Goal: Task Accomplishment & Management: Use online tool/utility

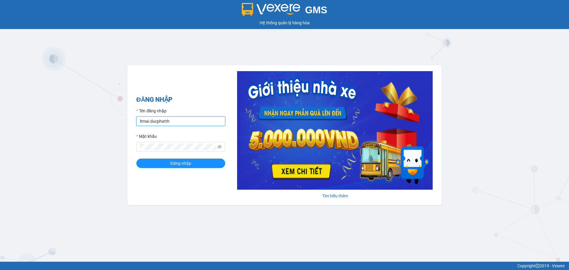
drag, startPoint x: 183, startPoint y: 124, endPoint x: 183, endPoint y: 120, distance: 3.9
click at [183, 124] on input "ltmai.ducphatth" at bounding box center [180, 120] width 89 height 9
type input "l"
type input "lephuong.ducphatth"
click at [193, 165] on button "Đăng nhập" at bounding box center [180, 162] width 89 height 9
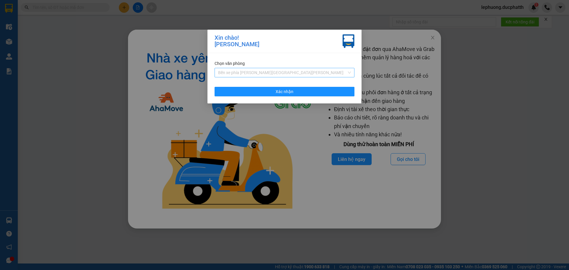
click at [259, 74] on span "Bến xe phía [PERSON_NAME][GEOGRAPHIC_DATA][PERSON_NAME]" at bounding box center [284, 72] width 133 height 9
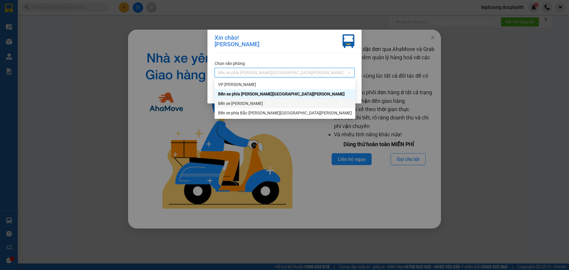
click at [237, 102] on div "Bến xe [PERSON_NAME]" at bounding box center [285, 103] width 134 height 7
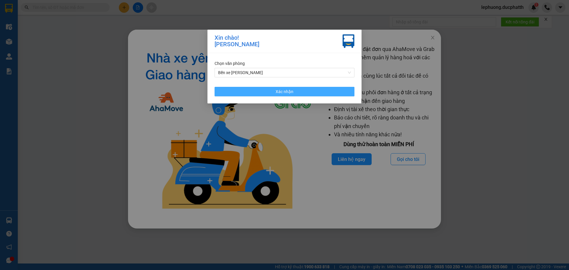
click at [257, 92] on button "Xác nhận" at bounding box center [284, 91] width 140 height 9
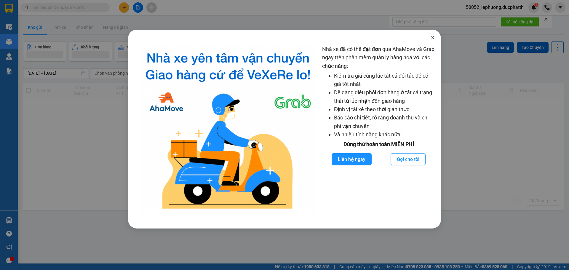
click at [434, 38] on icon "close" at bounding box center [432, 37] width 5 height 5
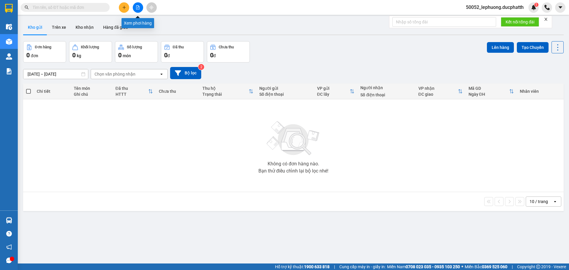
click at [135, 7] on button at bounding box center [138, 7] width 10 height 10
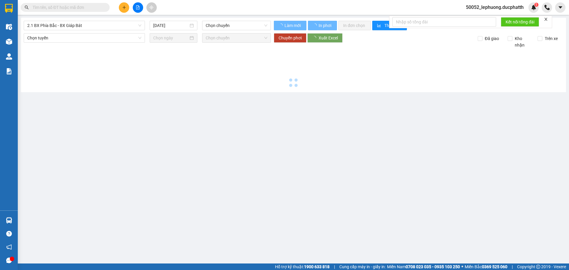
type input "[DATE]"
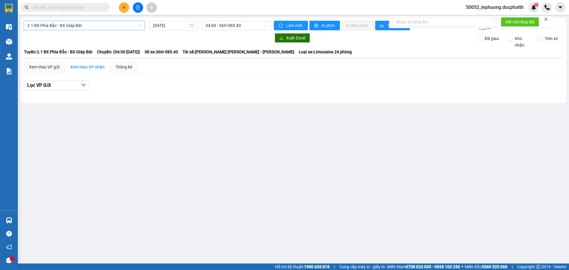
click at [96, 27] on span "2.1 BX Phía Bắc - BX Giáp Bát" at bounding box center [84, 25] width 114 height 9
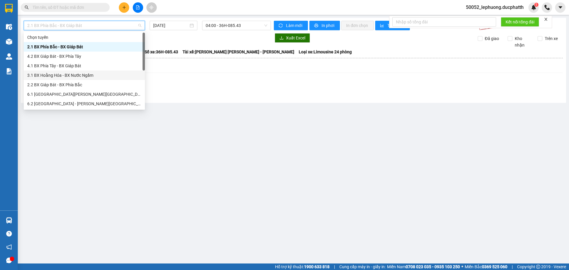
click at [71, 73] on div "3.1 BX Hoằng Hóa - BX Nước Ngầm" at bounding box center [84, 75] width 114 height 7
type input "[DATE]"
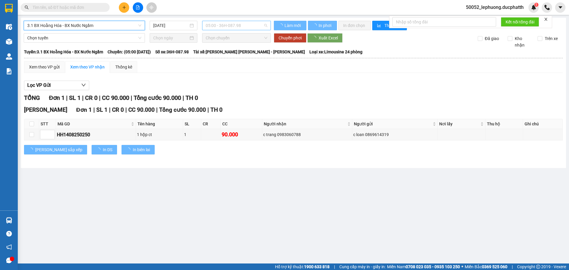
click at [250, 27] on span "05:00 - 36H-087.98" at bounding box center [237, 25] width 62 height 9
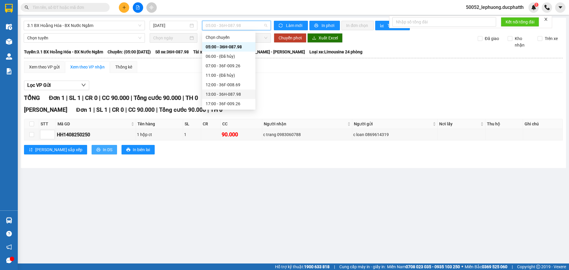
click at [96, 148] on icon "printer" at bounding box center [98, 150] width 4 height 4
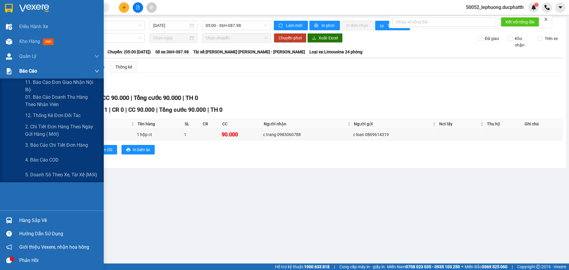
click at [13, 71] on div at bounding box center [9, 71] width 10 height 10
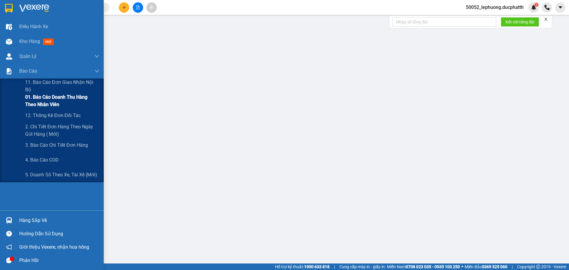
click at [36, 97] on span "01. Báo cáo doanh thu hàng theo nhân viên" at bounding box center [62, 100] width 74 height 15
